Goal: Transaction & Acquisition: Purchase product/service

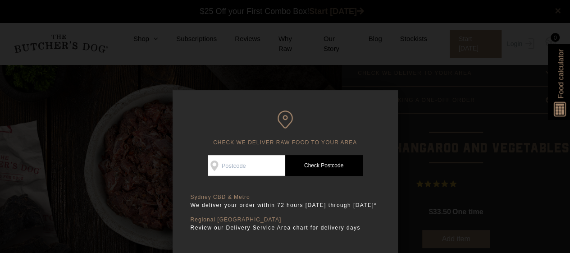
click at [221, 167] on input "Check Availability At" at bounding box center [247, 165] width 78 height 21
type input "2088"
click at [312, 166] on link "Check Postcode" at bounding box center [324, 165] width 78 height 21
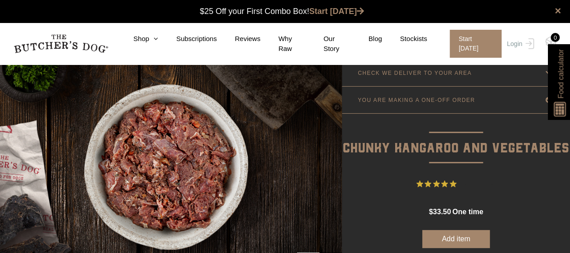
click at [520, 42] on link "Login" at bounding box center [519, 44] width 29 height 28
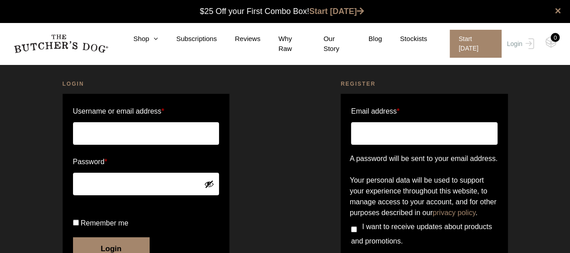
scroll to position [107, 0]
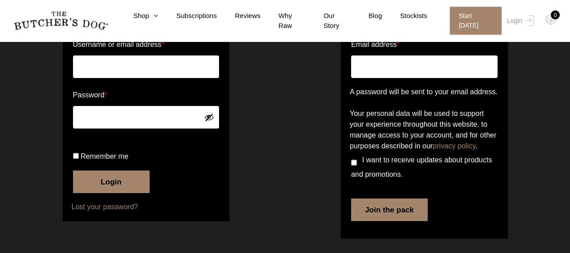
type input "[PERSON_NAME].[PERSON_NAME]"
click at [79, 156] on label "Remember me" at bounding box center [146, 156] width 147 height 14
click at [79, 156] on input "Remember me" at bounding box center [76, 156] width 6 height 6
checkbox input "true"
click at [96, 177] on button "Login" at bounding box center [111, 181] width 77 height 23
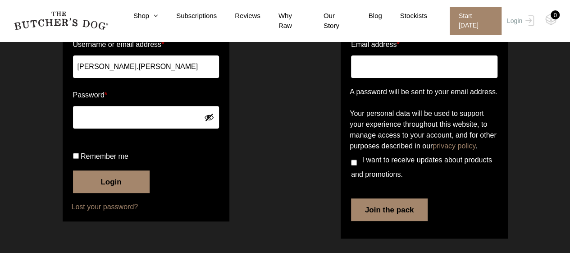
scroll to position [135, 0]
click at [75, 159] on input "Remember me" at bounding box center [76, 156] width 6 height 6
checkbox input "true"
click at [108, 185] on button "Login" at bounding box center [111, 181] width 77 height 23
click at [107, 193] on button "Login" at bounding box center [111, 181] width 77 height 23
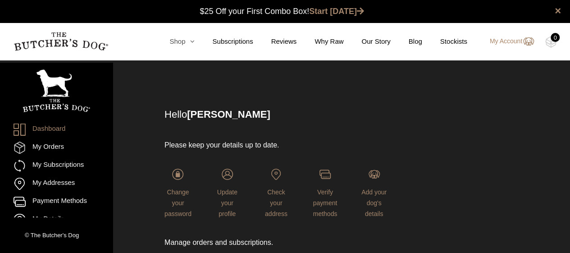
click at [194, 42] on icon at bounding box center [189, 41] width 9 height 7
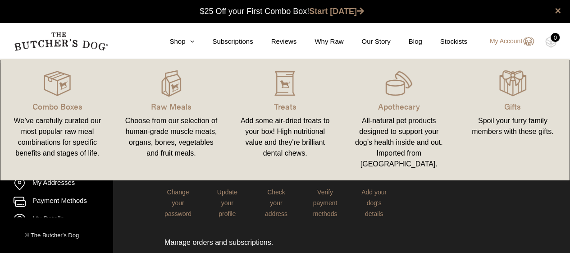
click at [154, 115] on div "Choose from our selection of human-grade muscle meats, organs, bones, vegetable…" at bounding box center [171, 136] width 92 height 43
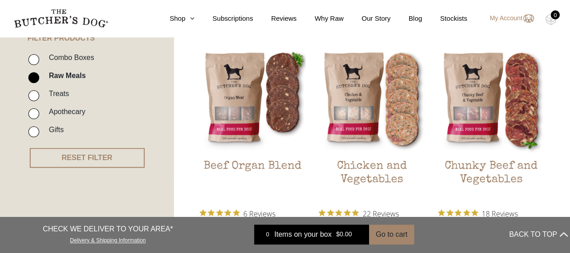
scroll to position [316, 0]
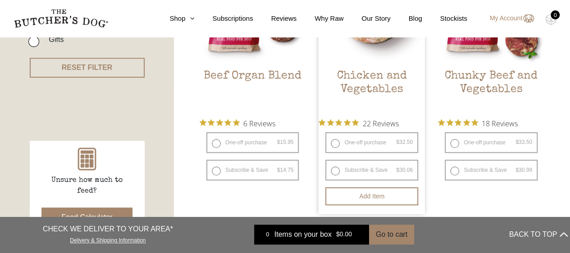
click at [368, 144] on label "One-off purchase $ 32.50 — or subscribe and save 7.5%" at bounding box center [372, 142] width 93 height 21
radio input "true"
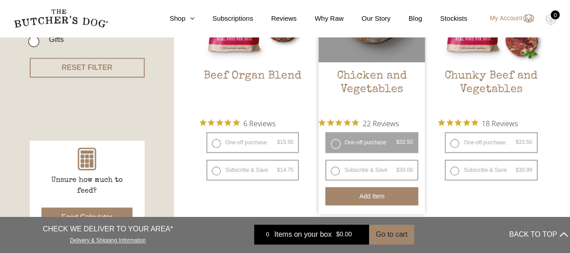
click at [356, 201] on button "Add item" at bounding box center [372, 196] width 93 height 18
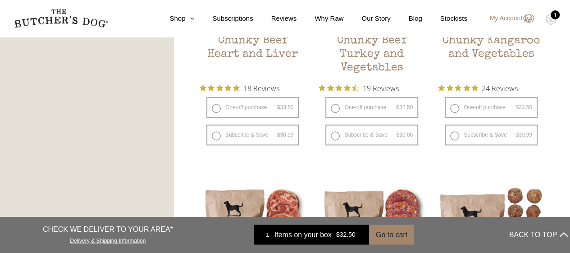
scroll to position [631, 0]
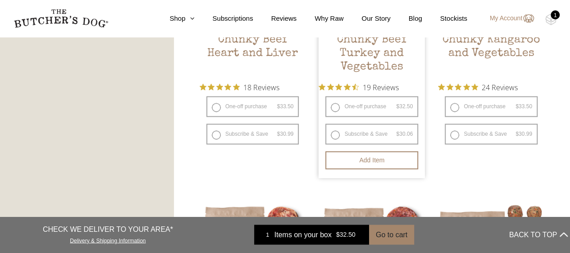
click at [375, 107] on label "One-off purchase $ 32.50 — or subscribe and save 7.5%" at bounding box center [372, 106] width 93 height 21
radio input "true"
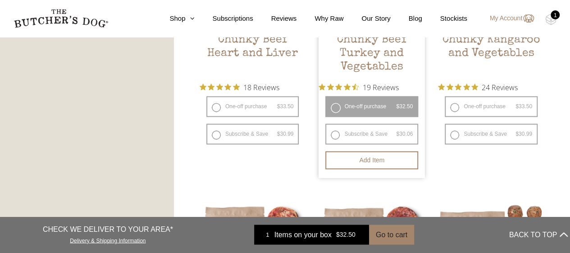
radio input "false"
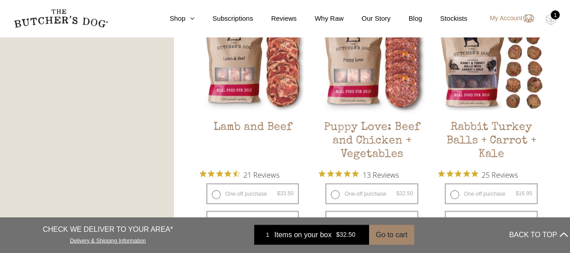
scroll to position [857, 0]
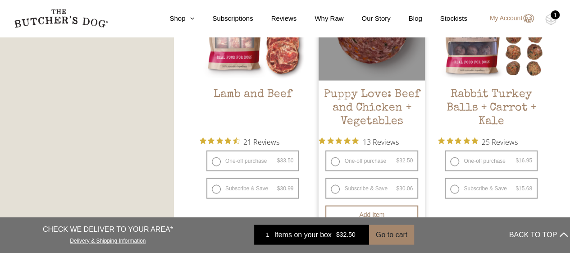
click at [386, 153] on label "One-off purchase $ 32.50 — or subscribe and save 7.5%" at bounding box center [372, 161] width 93 height 21
radio input "true"
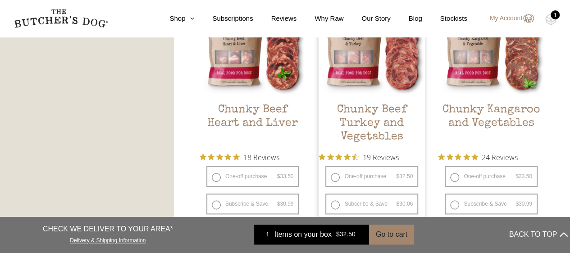
scroll to position [631, 0]
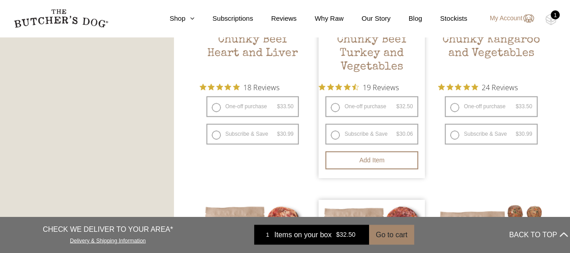
click at [358, 106] on label "One-off purchase $ 32.50 — or subscribe and save 7.5%" at bounding box center [372, 106] width 93 height 21
radio input "true"
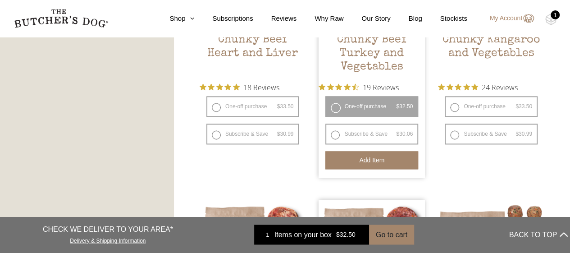
click at [359, 161] on button "Add item" at bounding box center [372, 160] width 93 height 18
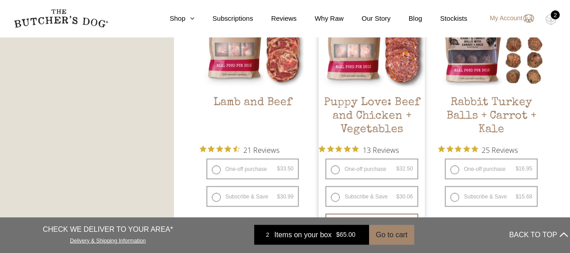
scroll to position [902, 0]
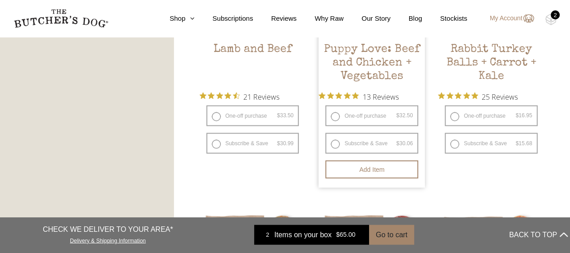
click at [349, 115] on label "One-off purchase $ 32.50 — or subscribe and save 7.5%" at bounding box center [372, 116] width 93 height 21
radio input "true"
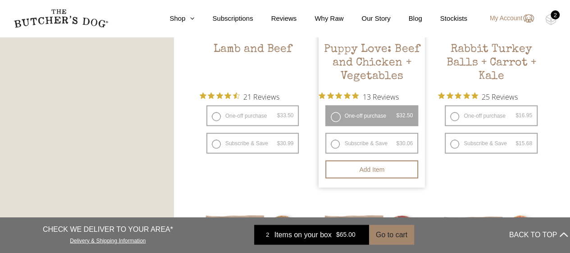
radio input "false"
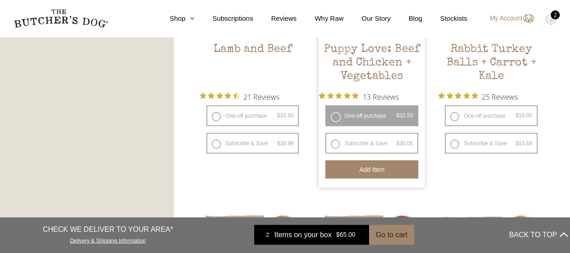
click at [347, 175] on button "Add item" at bounding box center [372, 170] width 93 height 18
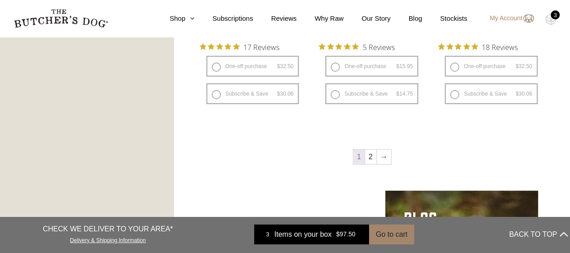
scroll to position [1308, 0]
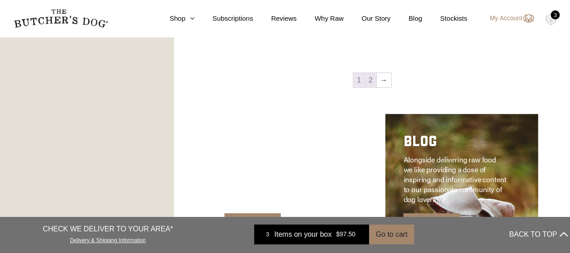
click at [373, 78] on link "2" at bounding box center [370, 80] width 11 height 14
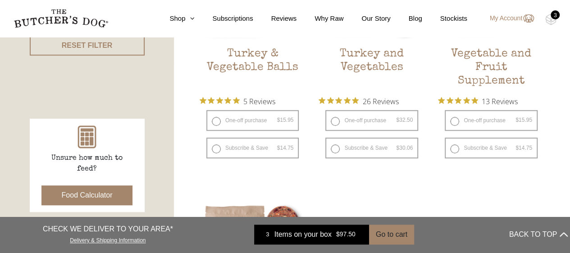
scroll to position [339, 0]
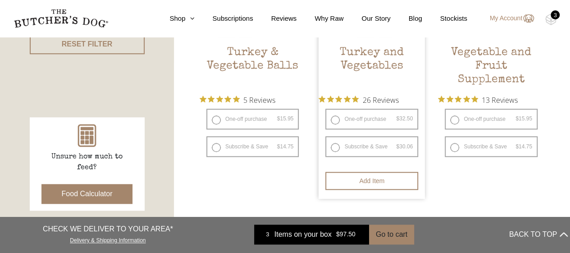
click at [395, 118] on label "One-off purchase $ 32.50 — or subscribe and save 7.5%" at bounding box center [372, 119] width 93 height 21
radio input "true"
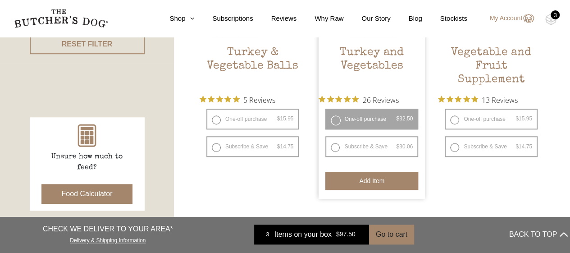
click at [366, 181] on button "Add item" at bounding box center [372, 181] width 93 height 18
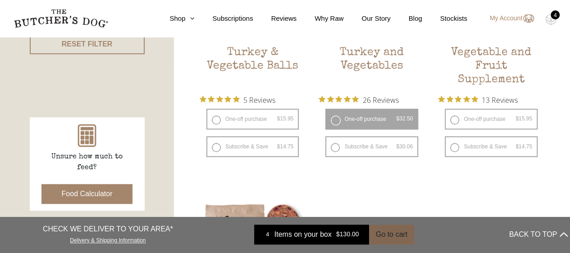
click at [390, 236] on button "Go to cart" at bounding box center [391, 235] width 45 height 20
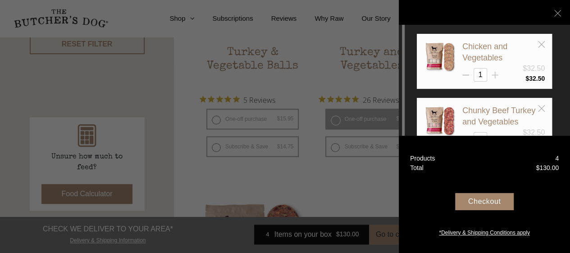
click at [494, 73] on icon at bounding box center [495, 75] width 7 height 7
type input "2"
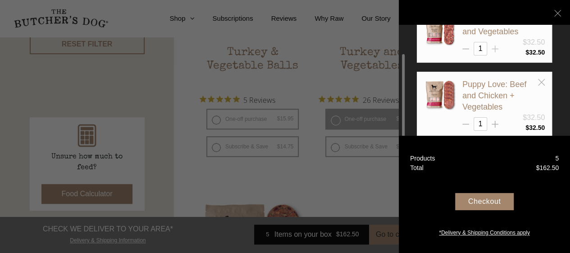
click at [498, 50] on icon at bounding box center [495, 49] width 7 height 7
type input "2"
click at [494, 122] on icon at bounding box center [495, 124] width 7 height 7
type input "3"
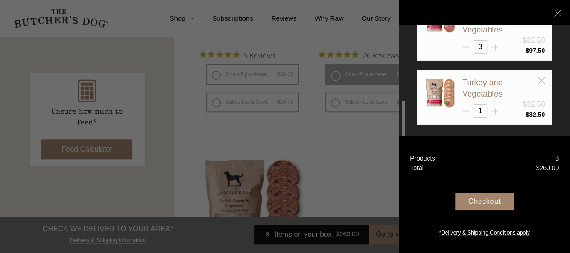
scroll to position [384, 0]
click at [497, 108] on icon at bounding box center [495, 111] width 7 height 7
type input "2"
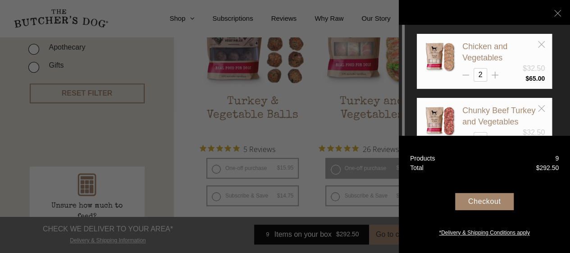
scroll to position [249, 0]
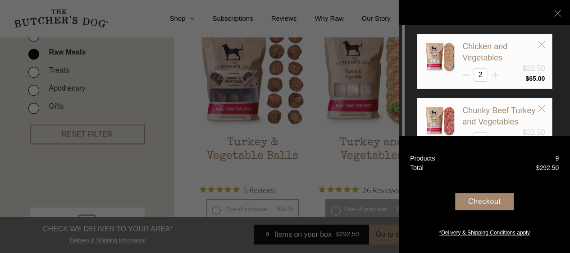
click at [494, 75] on line at bounding box center [495, 75] width 7 height 0
type input "3"
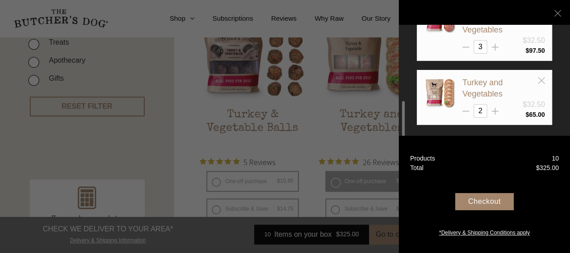
scroll to position [294, 0]
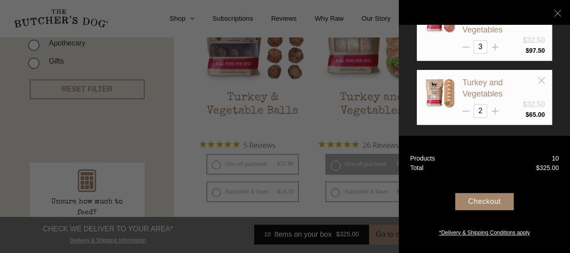
click at [486, 202] on div "Checkout" at bounding box center [484, 201] width 59 height 17
